Goal: Check status: Check status

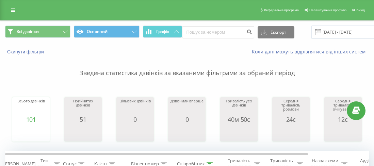
click at [315, 31] on span at bounding box center [318, 32] width 6 height 6
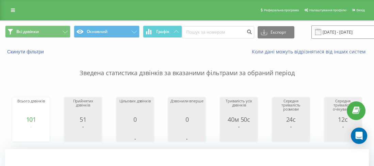
click at [335, 29] on input "[DATE] - [DATE]" at bounding box center [352, 32] width 82 height 13
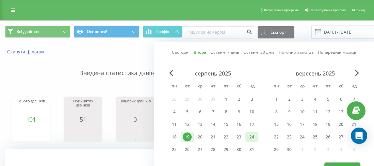
click at [201, 137] on div "20" at bounding box center [200, 137] width 9 height 9
click at [341, 163] on button "Застосувати" at bounding box center [342, 168] width 36 height 10
type input "[DATE] - [DATE]"
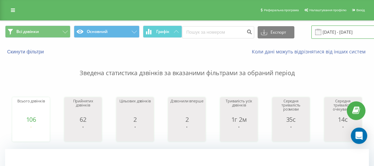
click at [329, 27] on input "19.08.2025 - 19.08.2025" at bounding box center [352, 32] width 82 height 13
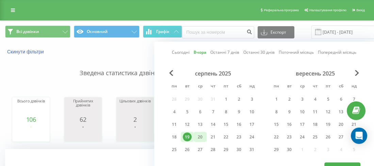
click at [200, 136] on div "20" at bounding box center [200, 137] width 9 height 9
click at [343, 164] on button "Застосувати" at bounding box center [342, 168] width 36 height 10
type input "20.08.2025 - 20.08.2025"
